Goal: Information Seeking & Learning: Learn about a topic

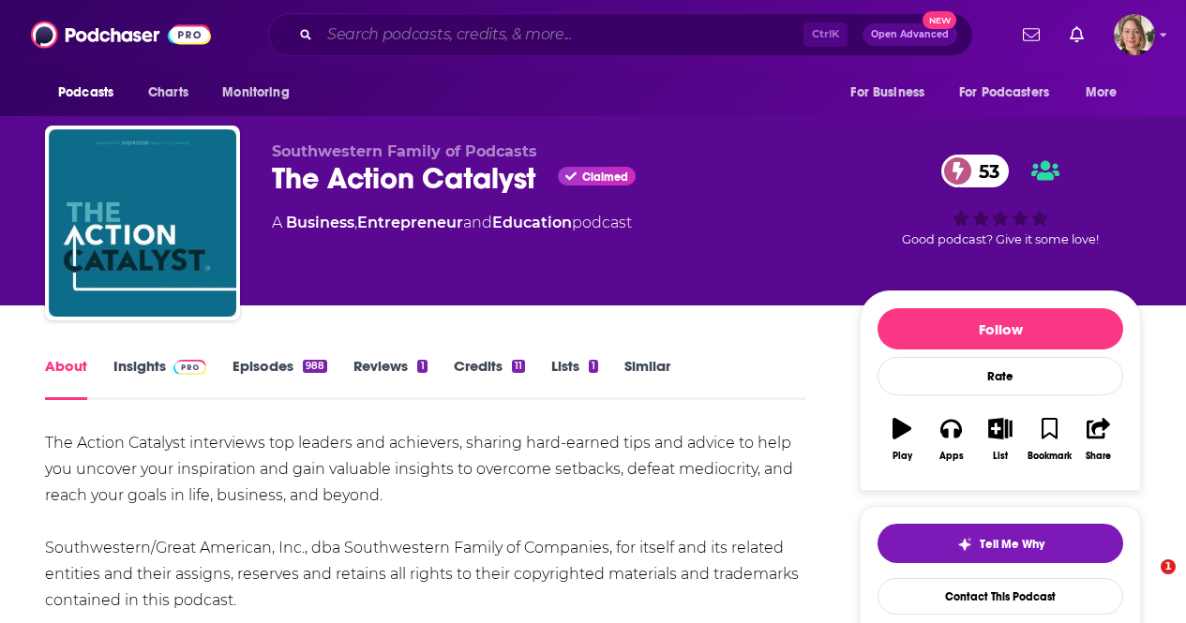
click at [491, 35] on input "Search podcasts, credits, & more..." at bounding box center [562, 35] width 484 height 30
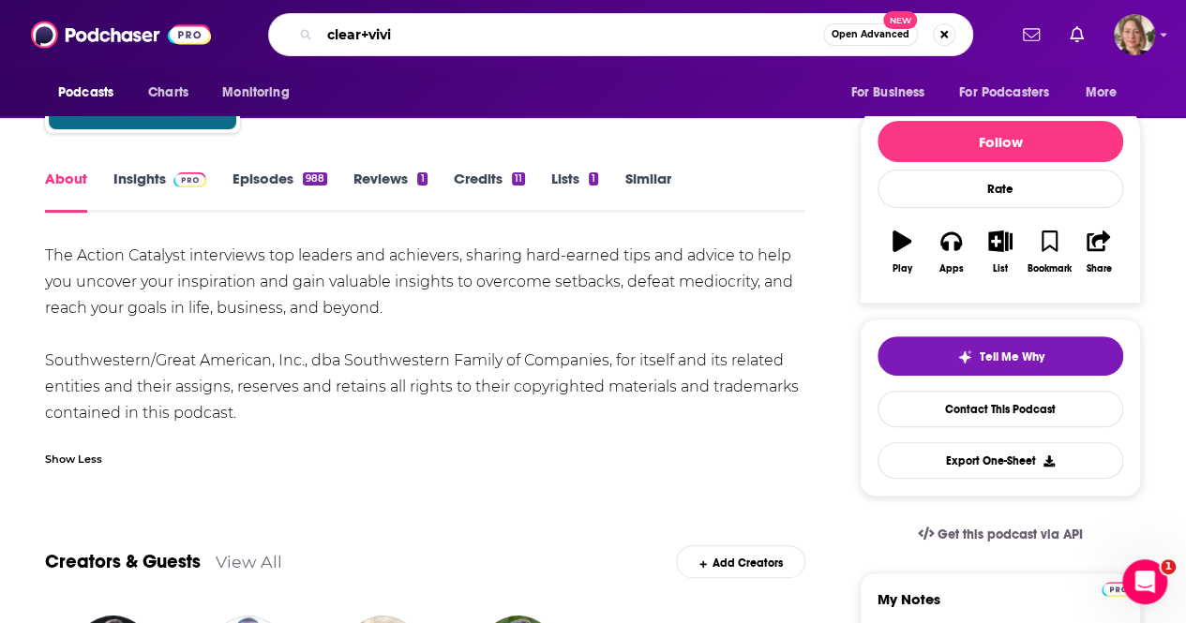
type input "clear+vivid"
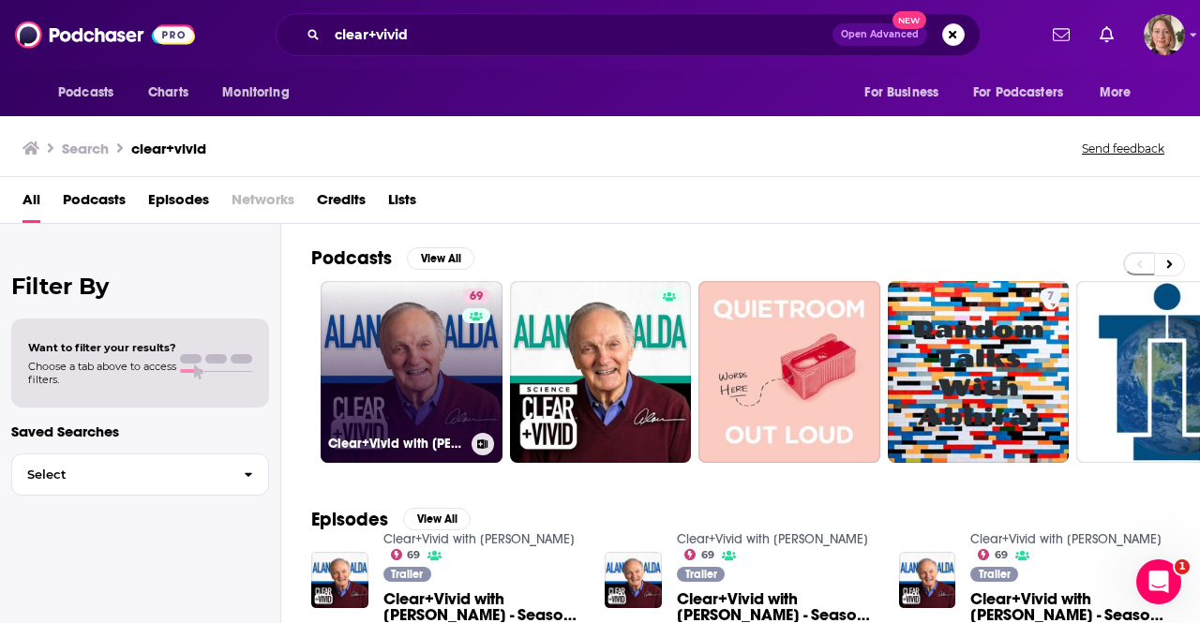
click at [470, 348] on div "69" at bounding box center [478, 361] width 33 height 144
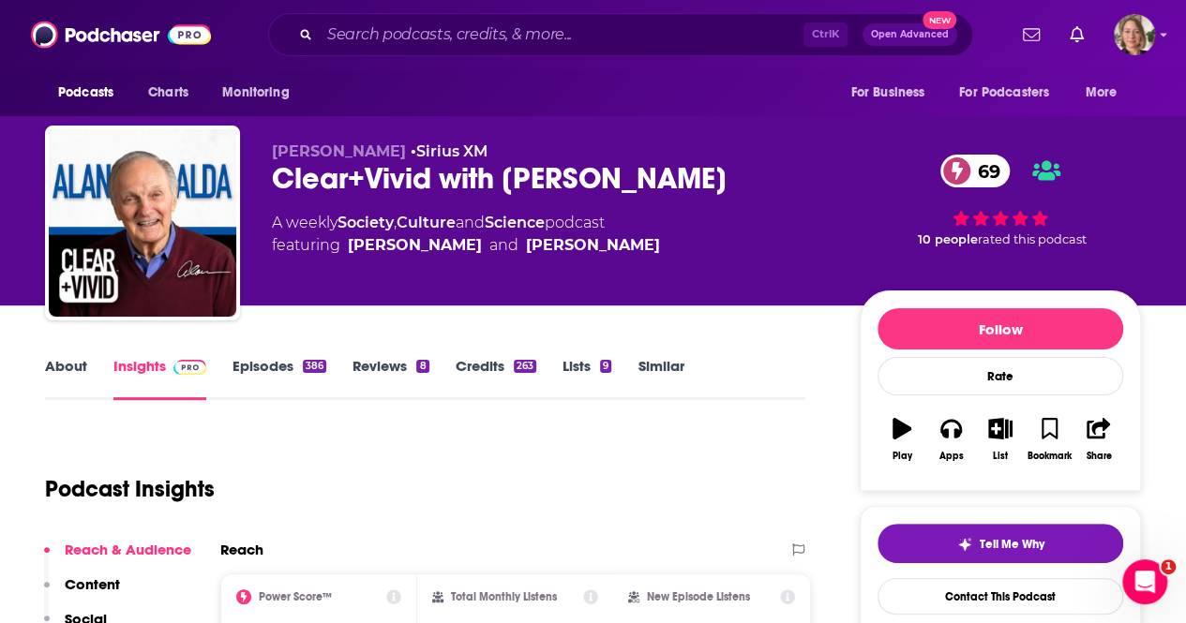
scroll to position [187, 0]
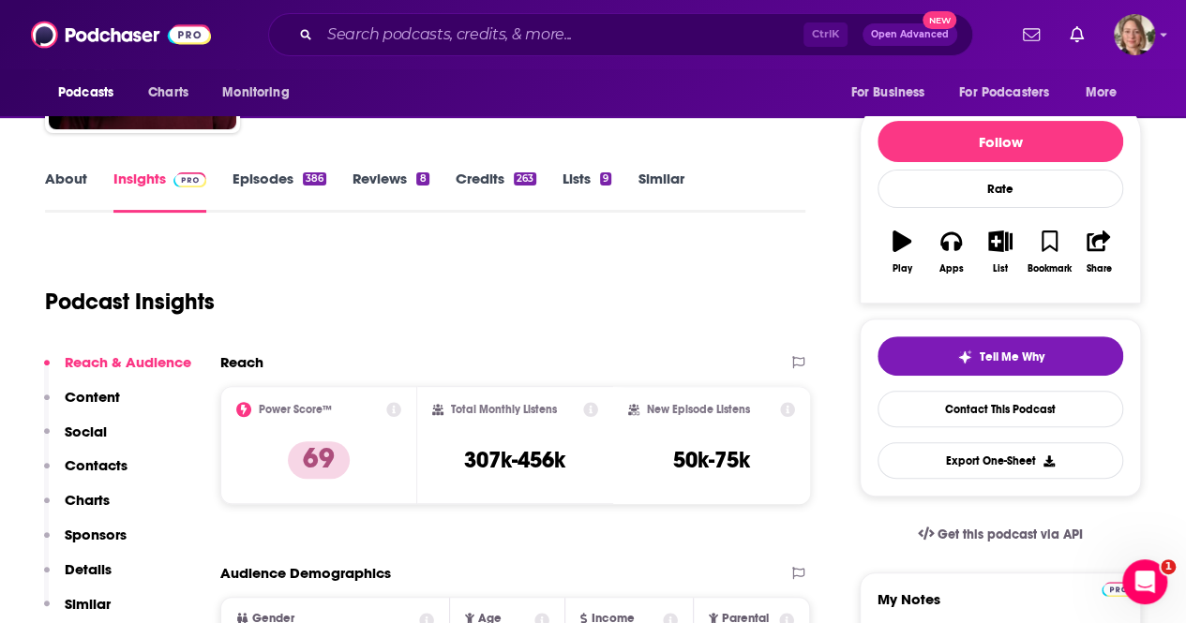
click at [49, 175] on link "About" at bounding box center [66, 191] width 42 height 43
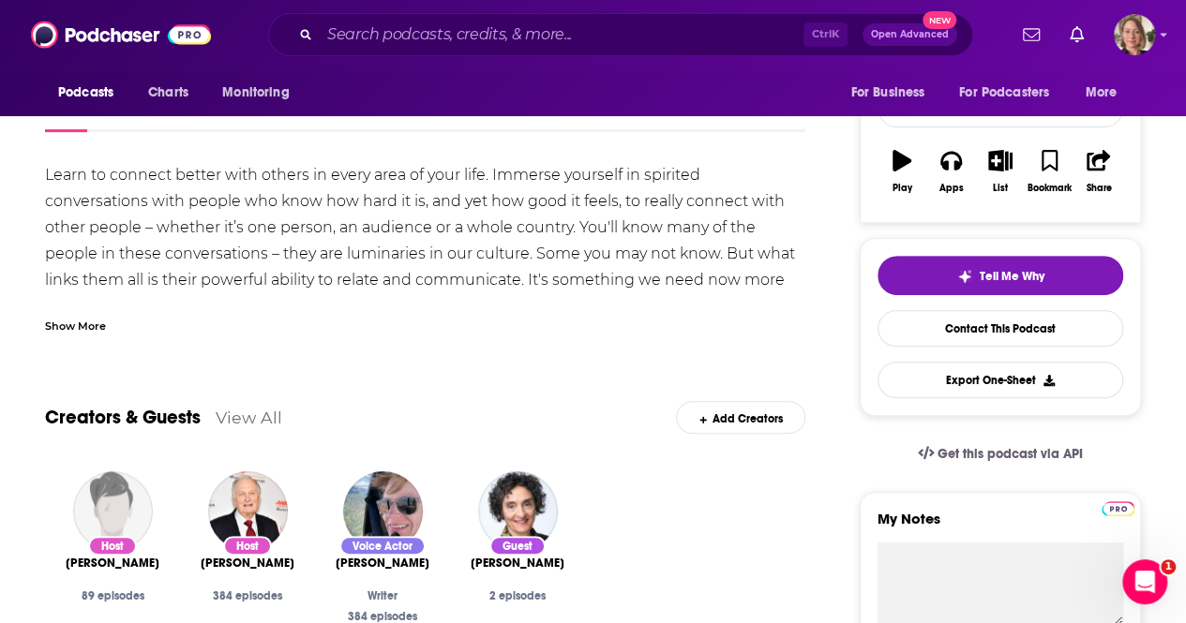
scroll to position [281, 0]
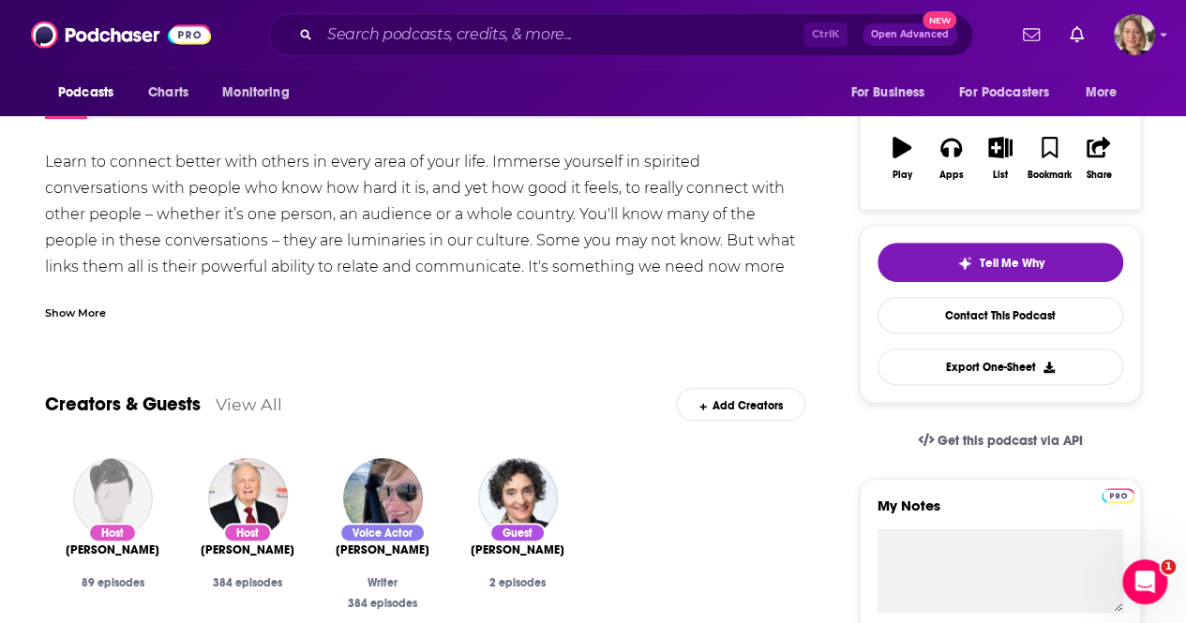
click at [90, 310] on div "Show More" at bounding box center [75, 312] width 61 height 18
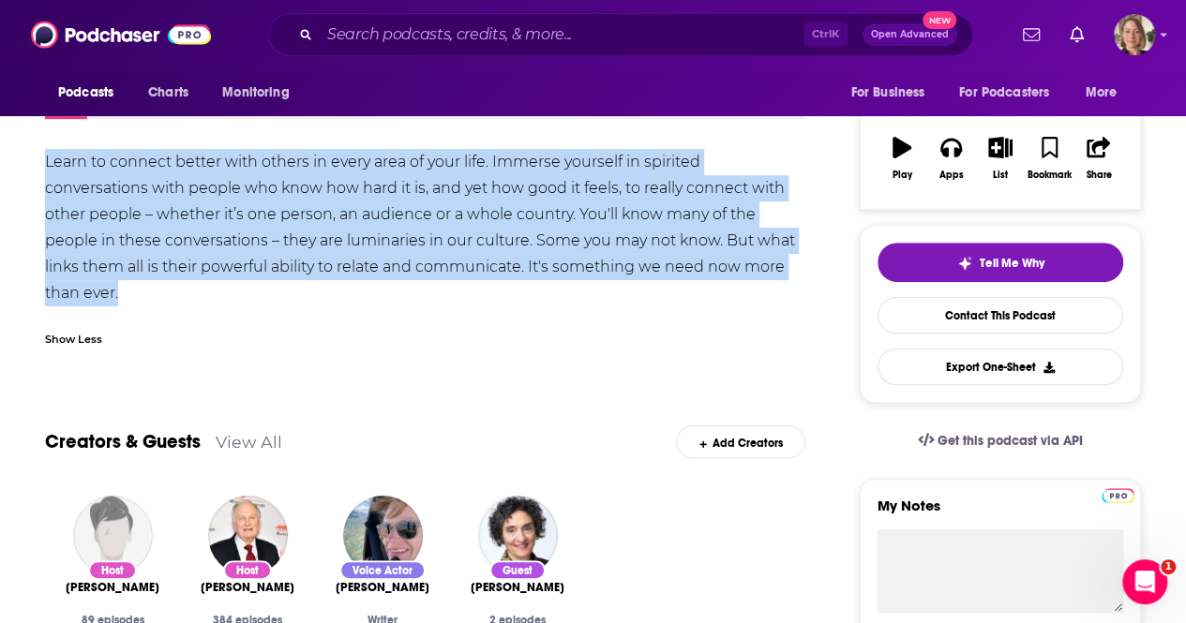
drag, startPoint x: 161, startPoint y: 294, endPoint x: 13, endPoint y: 171, distance: 193.0
copy div "Learn to connect better with others in every area of your life. Immerse yoursel…"
